Goal: Download file/media

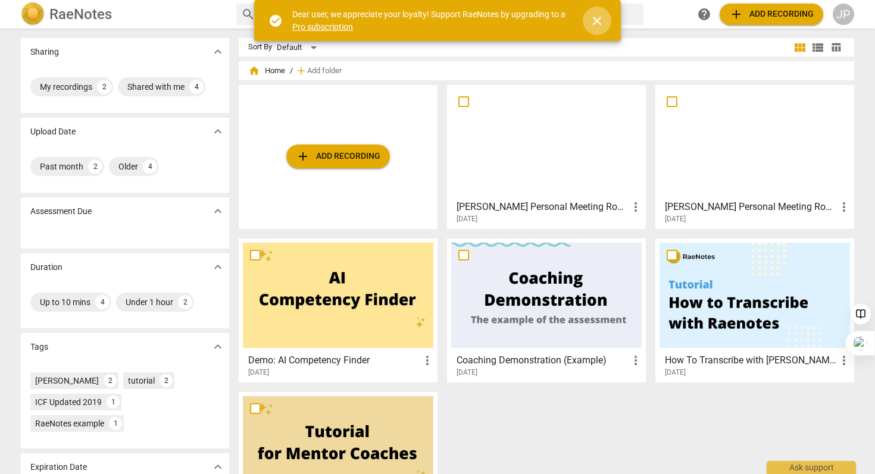
click at [601, 21] on span "close" at bounding box center [597, 21] width 14 height 14
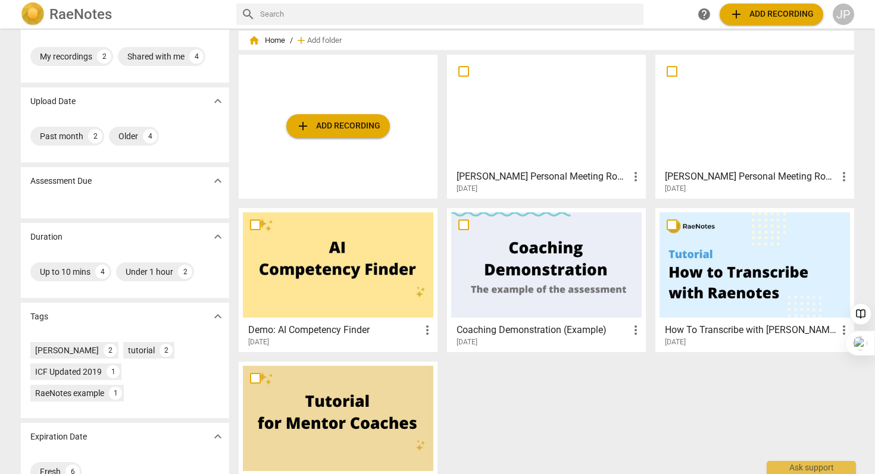
scroll to position [31, 0]
click at [597, 164] on div "[PERSON_NAME] Personal Meeting Room more_vert [DATE]" at bounding box center [547, 179] width 192 height 30
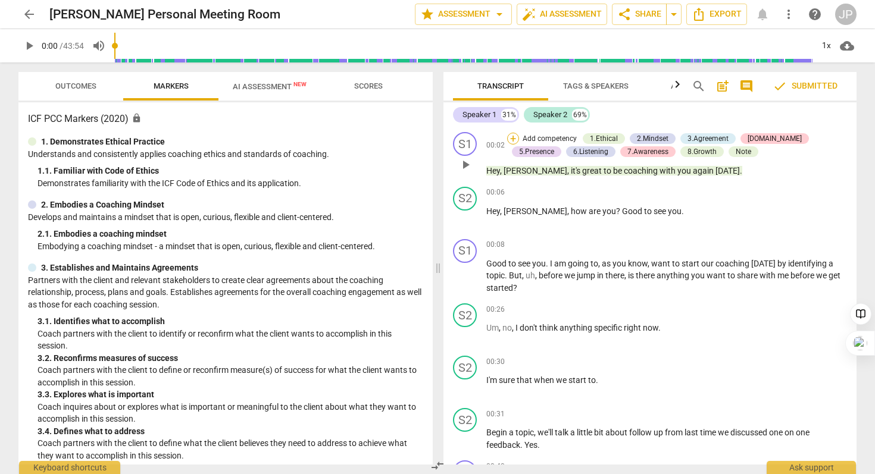
click at [512, 137] on div "+" at bounding box center [513, 139] width 12 height 12
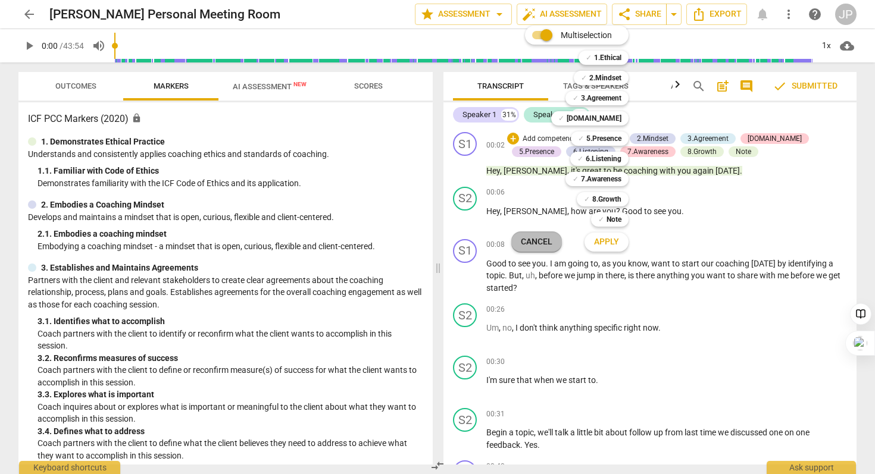
click at [548, 239] on span "Cancel" at bounding box center [537, 242] width 32 height 12
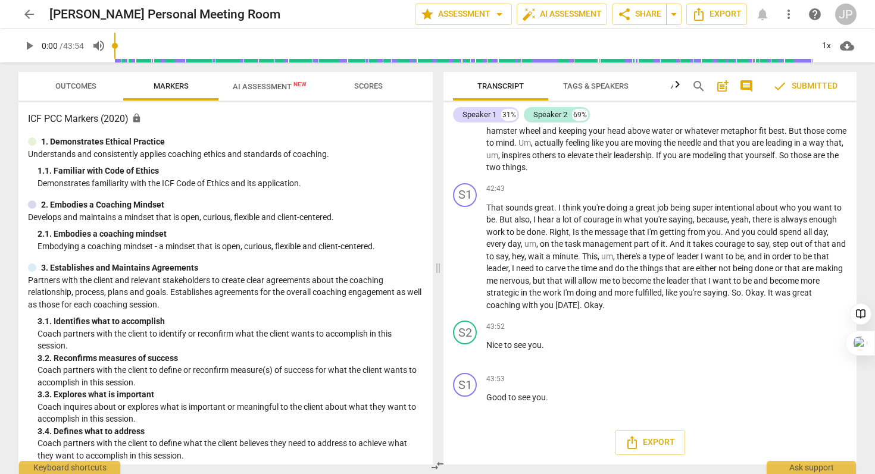
scroll to position [9312, 0]
drag, startPoint x: 578, startPoint y: 404, endPoint x: 486, endPoint y: 196, distance: 227.3
click at [480, 197] on div "S1 play_arrow pause 00:02 + Add competency 1.Ethical 2.Mindset 3.Agreement [DOM…" at bounding box center [649, 295] width 413 height 337
click at [635, 442] on icon "Export" at bounding box center [632, 443] width 14 height 14
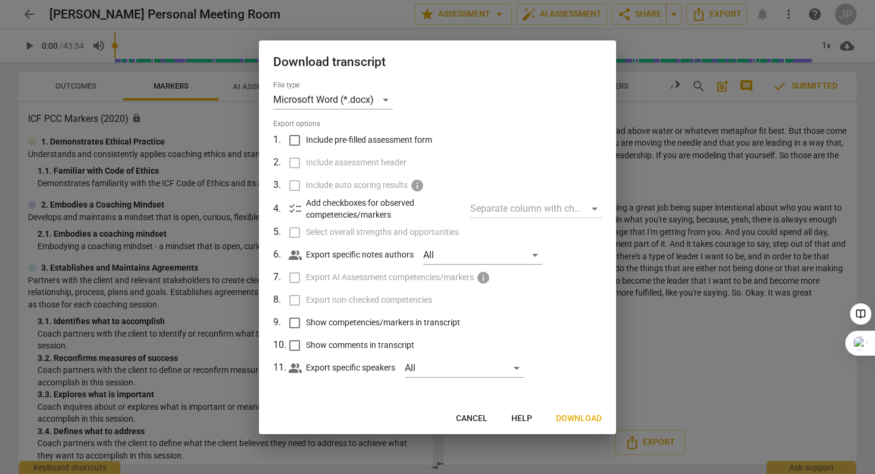
click at [778, 253] on div at bounding box center [437, 237] width 875 height 474
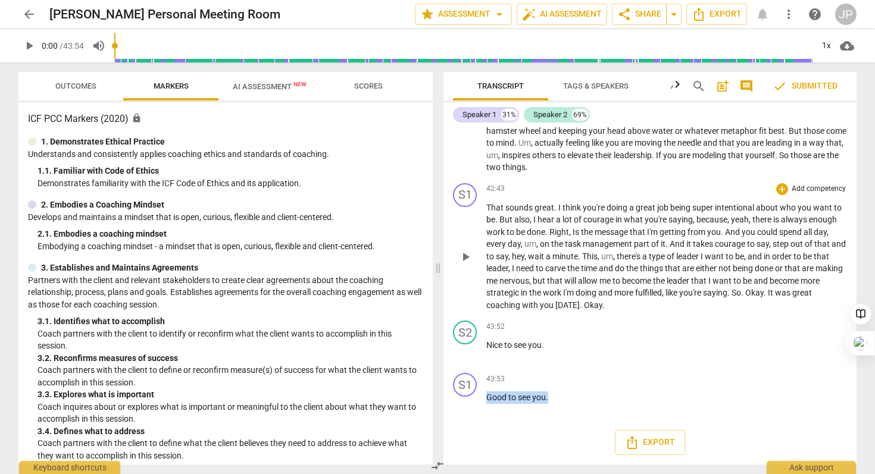
drag, startPoint x: 558, startPoint y: 401, endPoint x: 541, endPoint y: 183, distance: 219.1
click at [541, 183] on div "S1 play_arrow pause 00:02 + Add competency 1.Ethical 2.Mindset 3.Agreement [DOM…" at bounding box center [649, 295] width 413 height 337
click at [702, 326] on div "43:52 + Add competency keyboard_arrow_right" at bounding box center [666, 327] width 361 height 12
click at [846, 47] on span "cloud_download" at bounding box center [847, 46] width 14 height 14
click at [508, 90] on div at bounding box center [437, 237] width 875 height 474
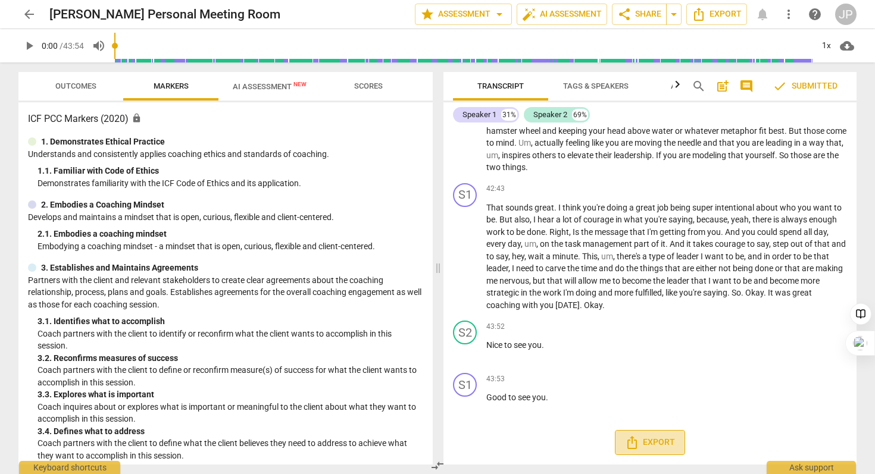
click at [654, 451] on button "Export" at bounding box center [650, 442] width 70 height 25
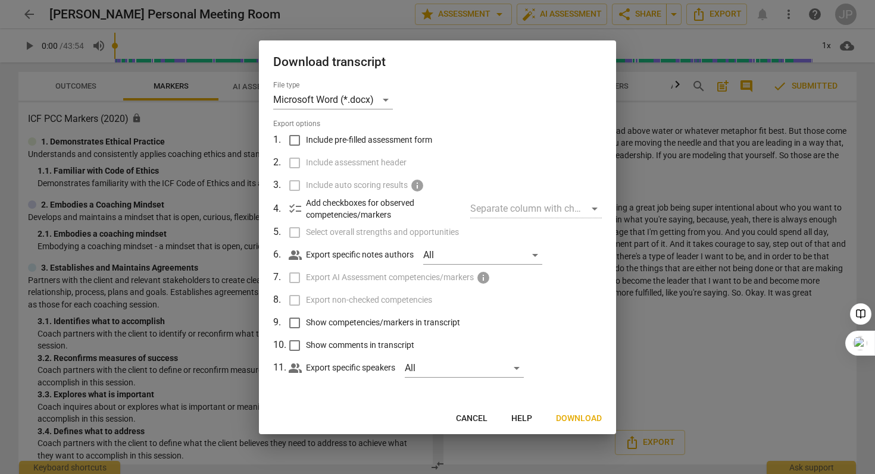
click at [570, 421] on span "Download" at bounding box center [579, 419] width 46 height 12
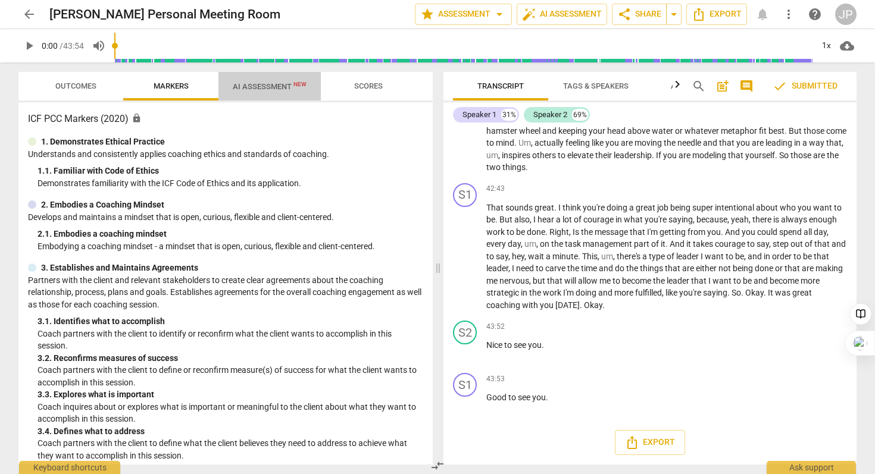
click at [257, 85] on span "AI Assessment New" at bounding box center [270, 86] width 74 height 9
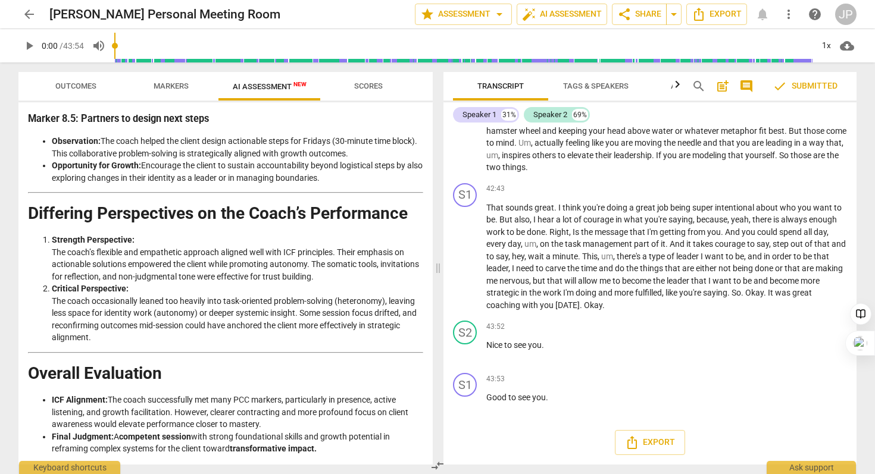
scroll to position [1733, 0]
